Goal: Navigation & Orientation: Go to known website

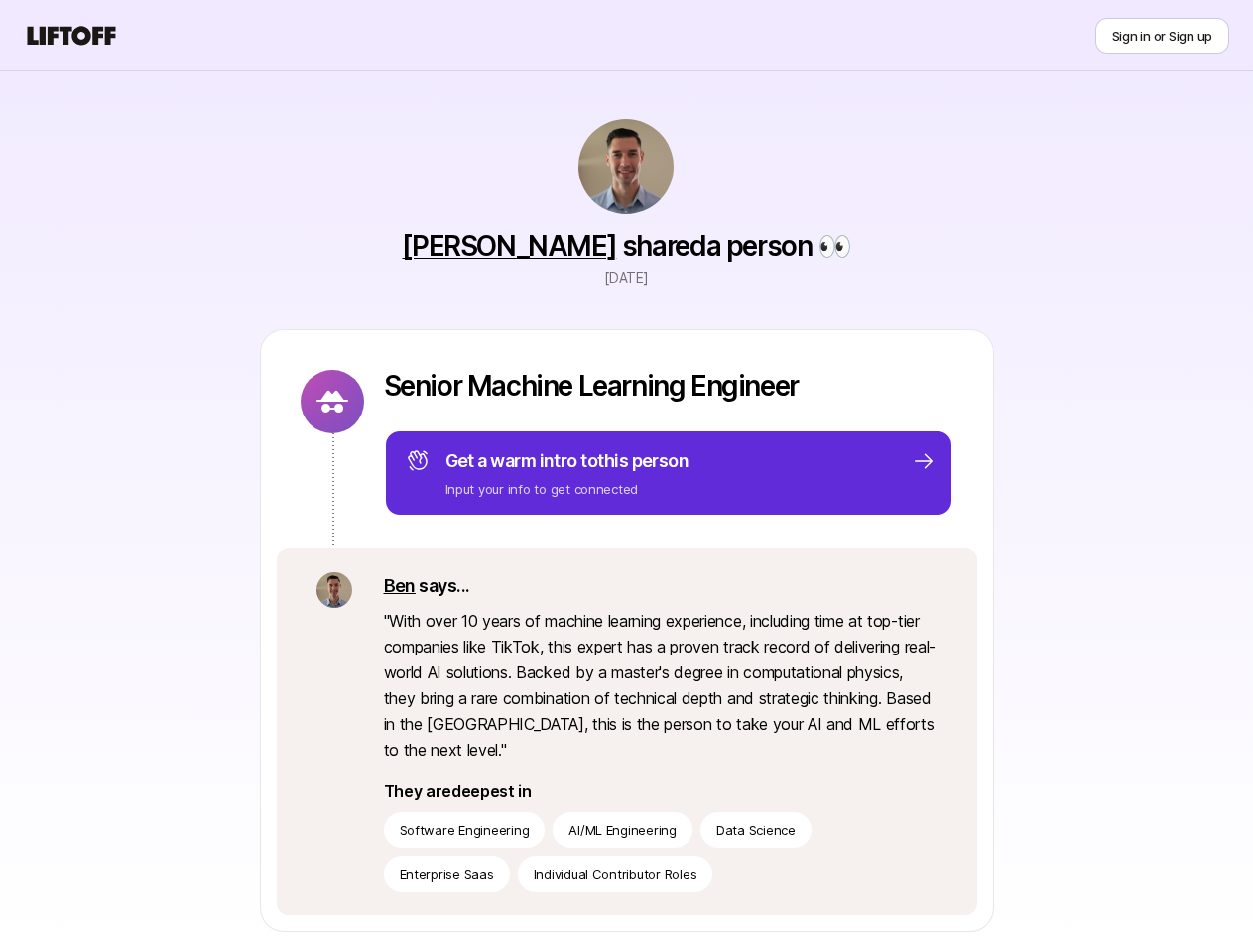
click at [72, 36] on icon at bounding box center [72, 36] width 95 height 28
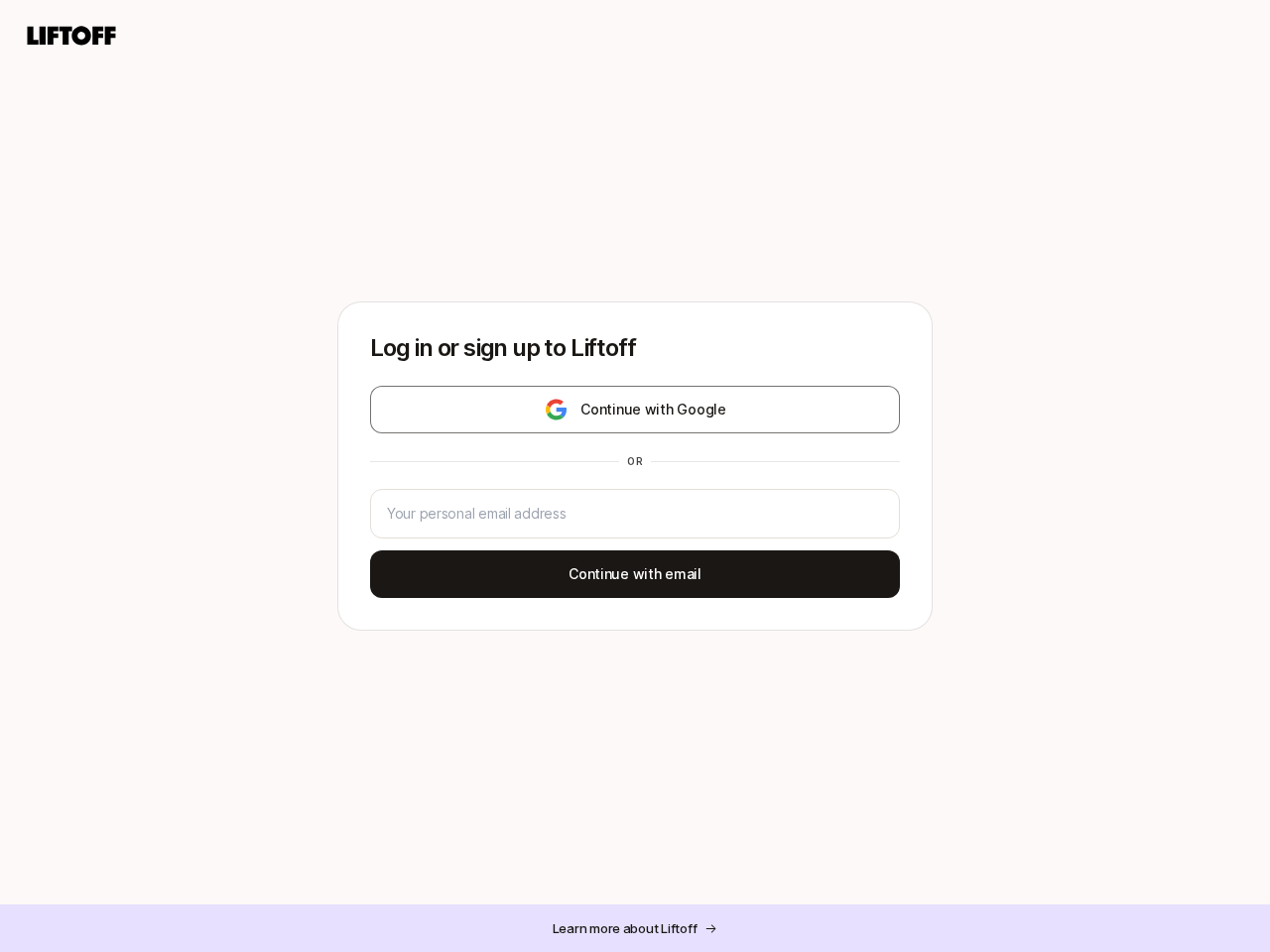
click at [635, 476] on div "or" at bounding box center [634, 461] width 530 height 32
click at [635, 409] on button "Continue with Google" at bounding box center [634, 409] width 530 height 48
click at [635, 476] on div "or" at bounding box center [634, 461] width 530 height 32
